Goal: Navigation & Orientation: Find specific page/section

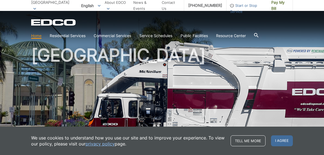
scroll to position [12, 0]
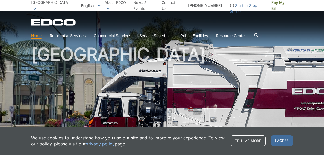
click at [285, 134] on div "We use cookies to understand how you use our site and to improve your experienc…" at bounding box center [162, 141] width 324 height 28
click at [284, 142] on span "I agree" at bounding box center [282, 140] width 22 height 11
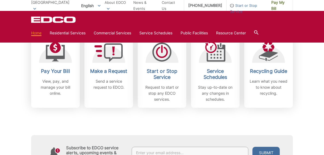
scroll to position [161, 0]
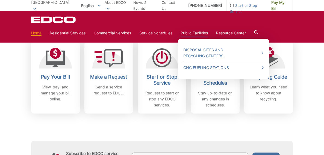
click at [197, 32] on link "Public Facilities" at bounding box center [193, 33] width 27 height 6
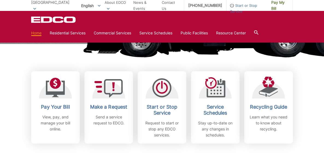
scroll to position [108, 0]
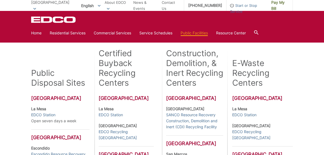
scroll to position [89, 0]
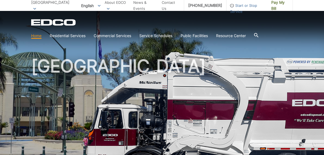
scroll to position [47, 0]
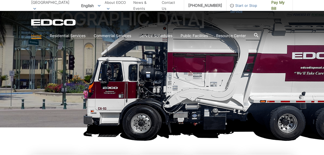
click at [181, 81] on h1 "[GEOGRAPHIC_DATA]" at bounding box center [161, 70] width 261 height 120
click at [198, 27] on div "EDCO Logo Home Residential Services Curbside Pickup Recycling Organic Recycling…" at bounding box center [161, 30] width 261 height 22
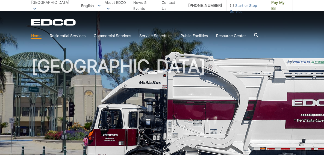
click at [156, 90] on h1 "[GEOGRAPHIC_DATA]" at bounding box center [161, 117] width 261 height 120
drag, startPoint x: 156, startPoint y: 90, endPoint x: 212, endPoint y: 109, distance: 58.8
click at [156, 90] on h1 "[GEOGRAPHIC_DATA]" at bounding box center [161, 117] width 261 height 120
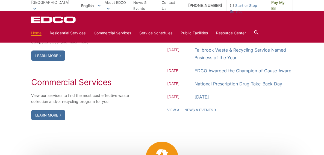
scroll to position [501, 0]
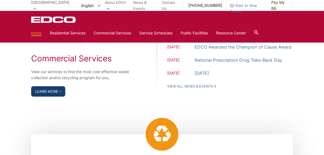
click at [54, 93] on link "Learn More" at bounding box center [48, 91] width 34 height 10
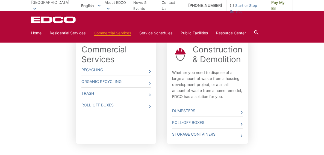
scroll to position [164, 0]
click at [150, 94] on icon at bounding box center [150, 94] width 2 height 3
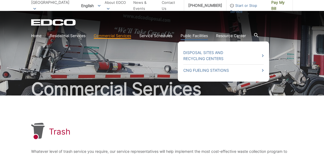
click at [197, 35] on link "Public Facilities" at bounding box center [193, 36] width 27 height 6
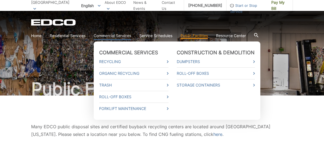
click at [109, 36] on link "Commercial Services" at bounding box center [112, 36] width 37 height 6
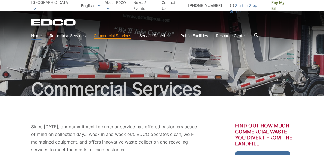
click at [38, 35] on link "Home" at bounding box center [36, 36] width 10 height 6
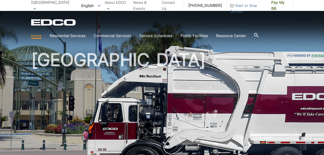
scroll to position [11, 0]
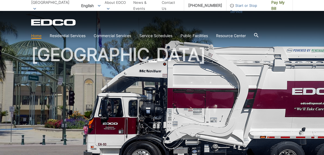
click at [258, 37] on icon at bounding box center [256, 35] width 4 height 4
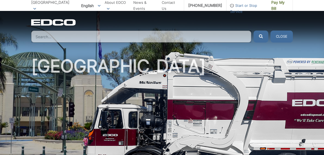
scroll to position [0, 0]
